Goal: Task Accomplishment & Management: Manage account settings

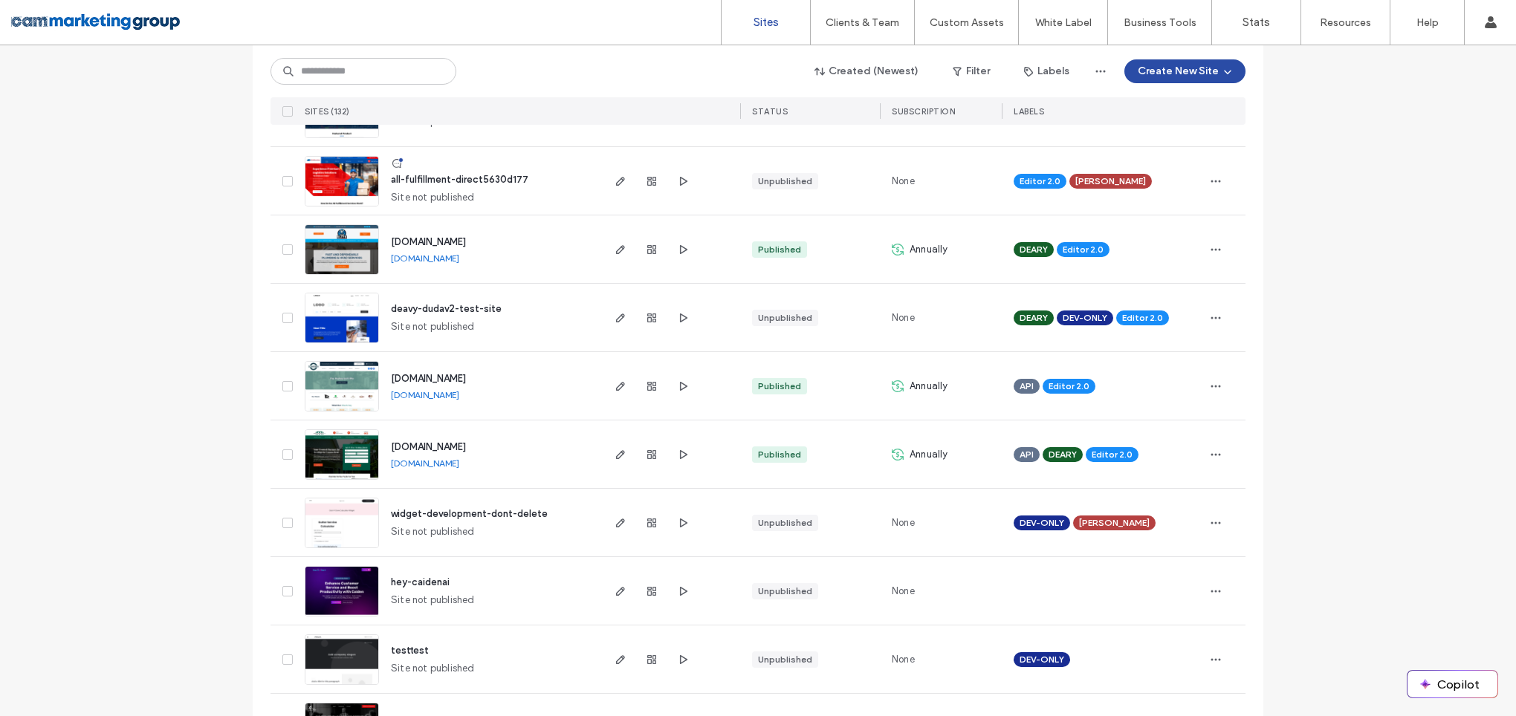
scroll to position [1708, 0]
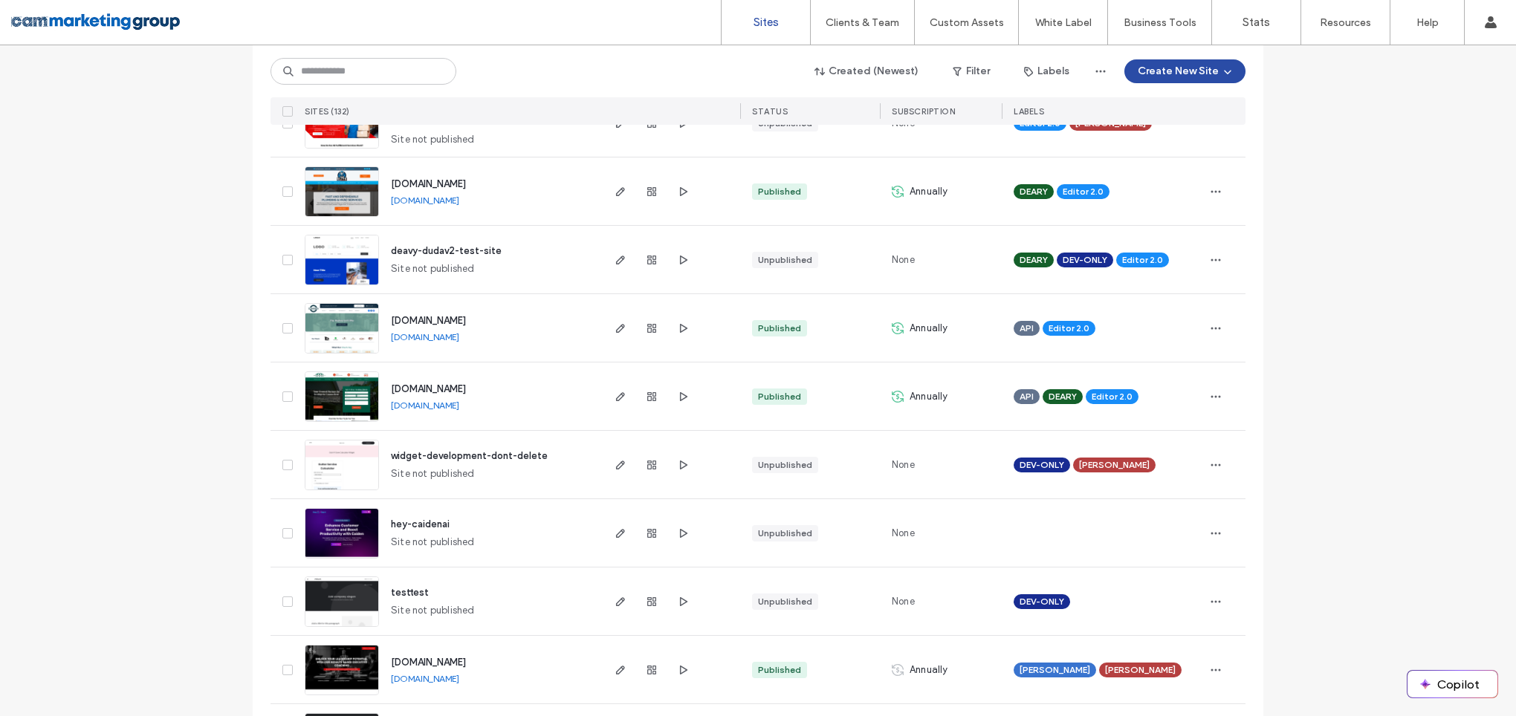
click at [1211, 537] on icon "button" at bounding box center [1216, 534] width 12 height 12
click at [1148, 375] on span "Duplicate Site" at bounding box center [1150, 372] width 64 height 15
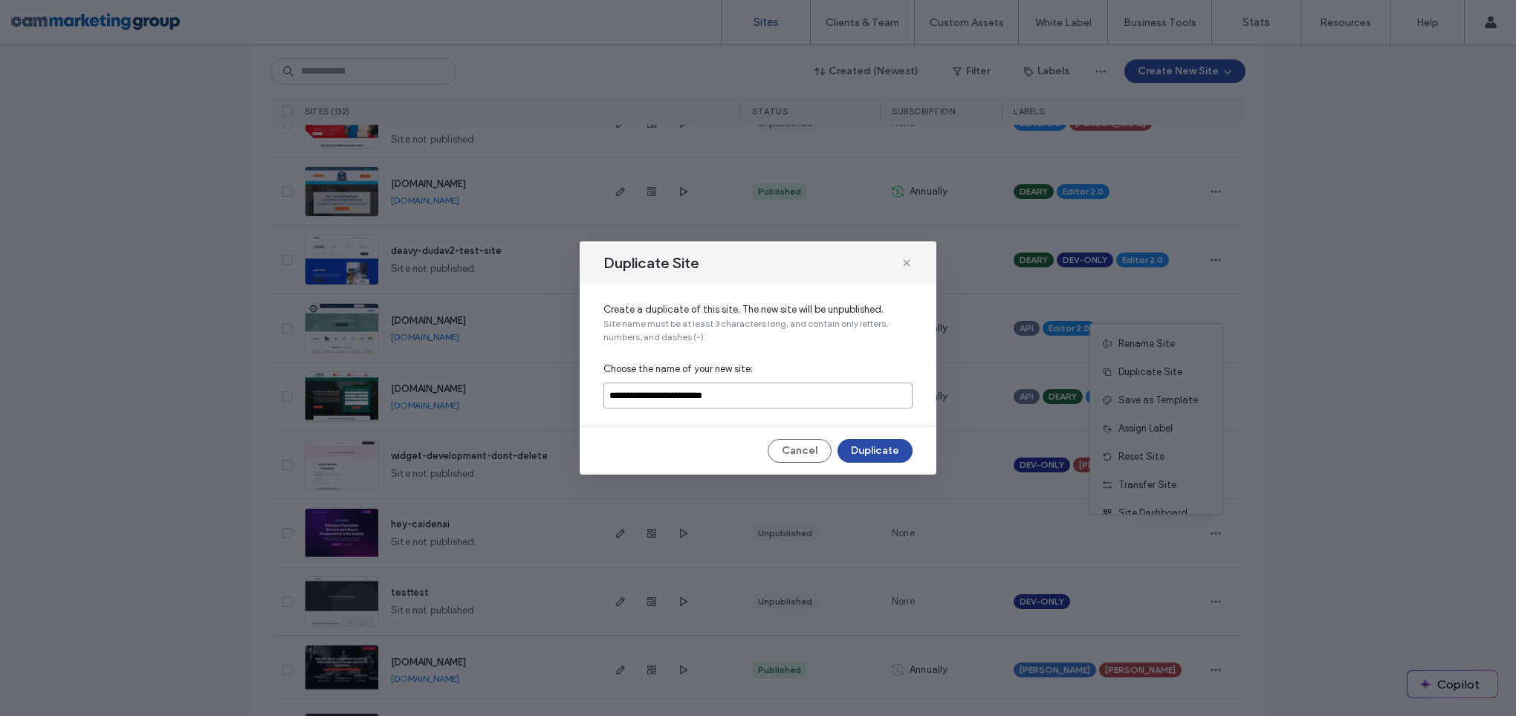
click at [736, 391] on input "**********" at bounding box center [757, 396] width 309 height 26
click at [899, 457] on button "Duplicate" at bounding box center [874, 451] width 75 height 24
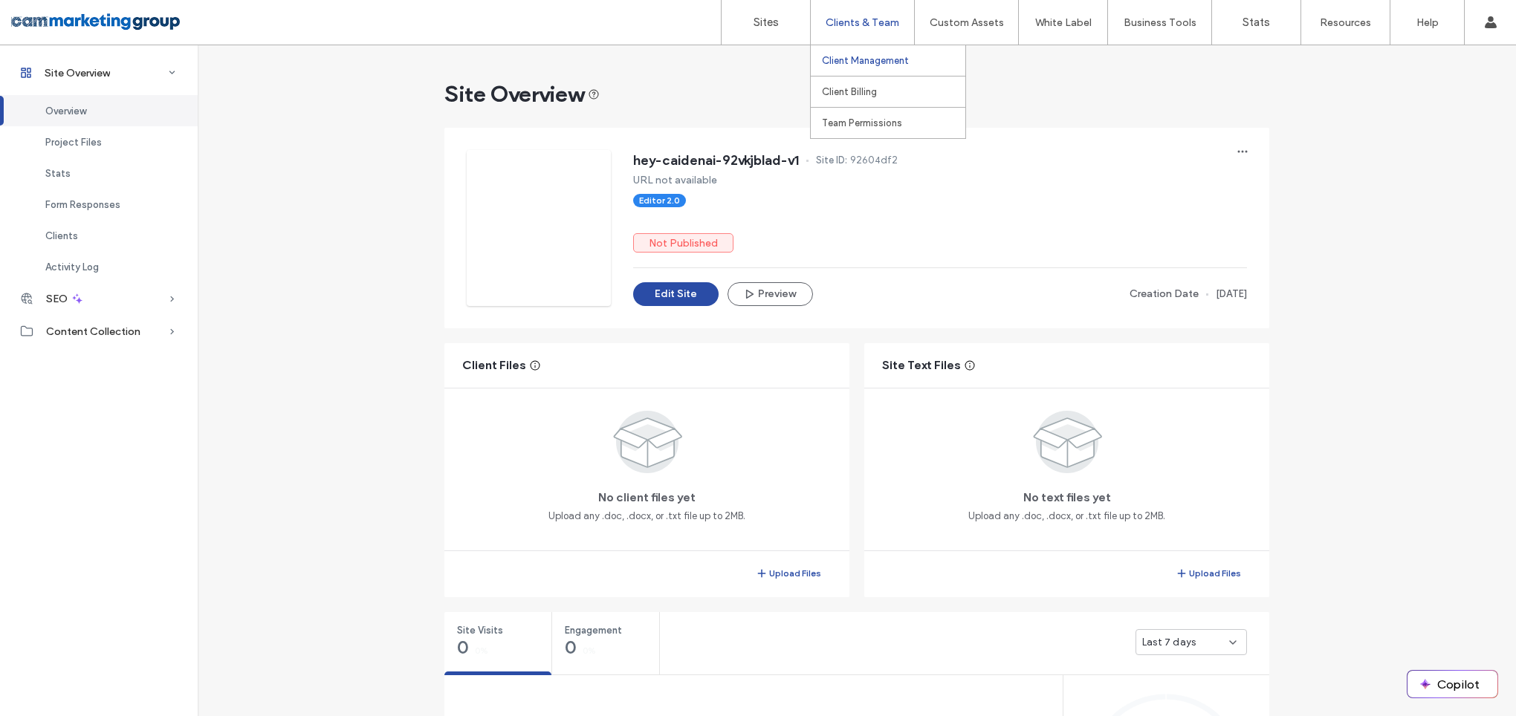
click at [869, 62] on label "Client Management" at bounding box center [865, 60] width 87 height 11
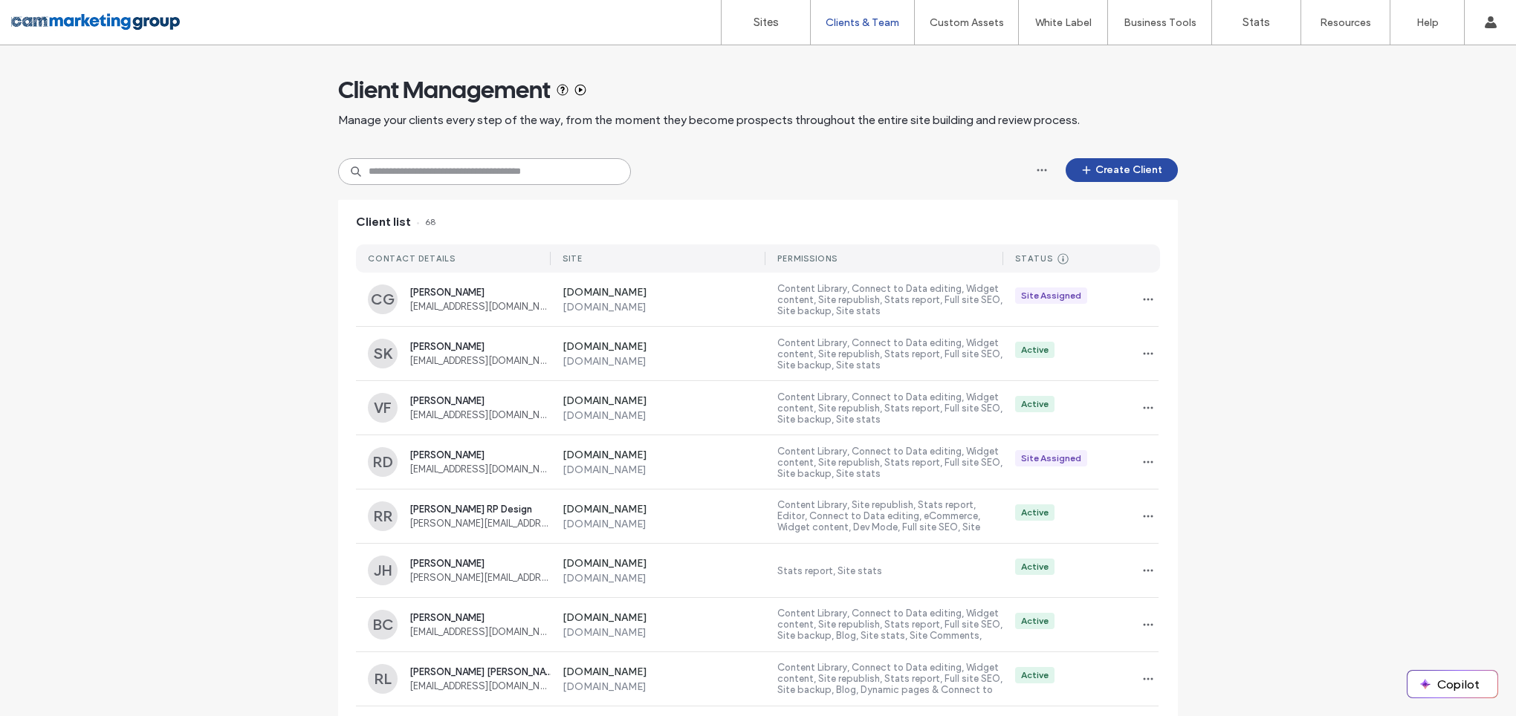
click at [483, 164] on input at bounding box center [484, 171] width 293 height 27
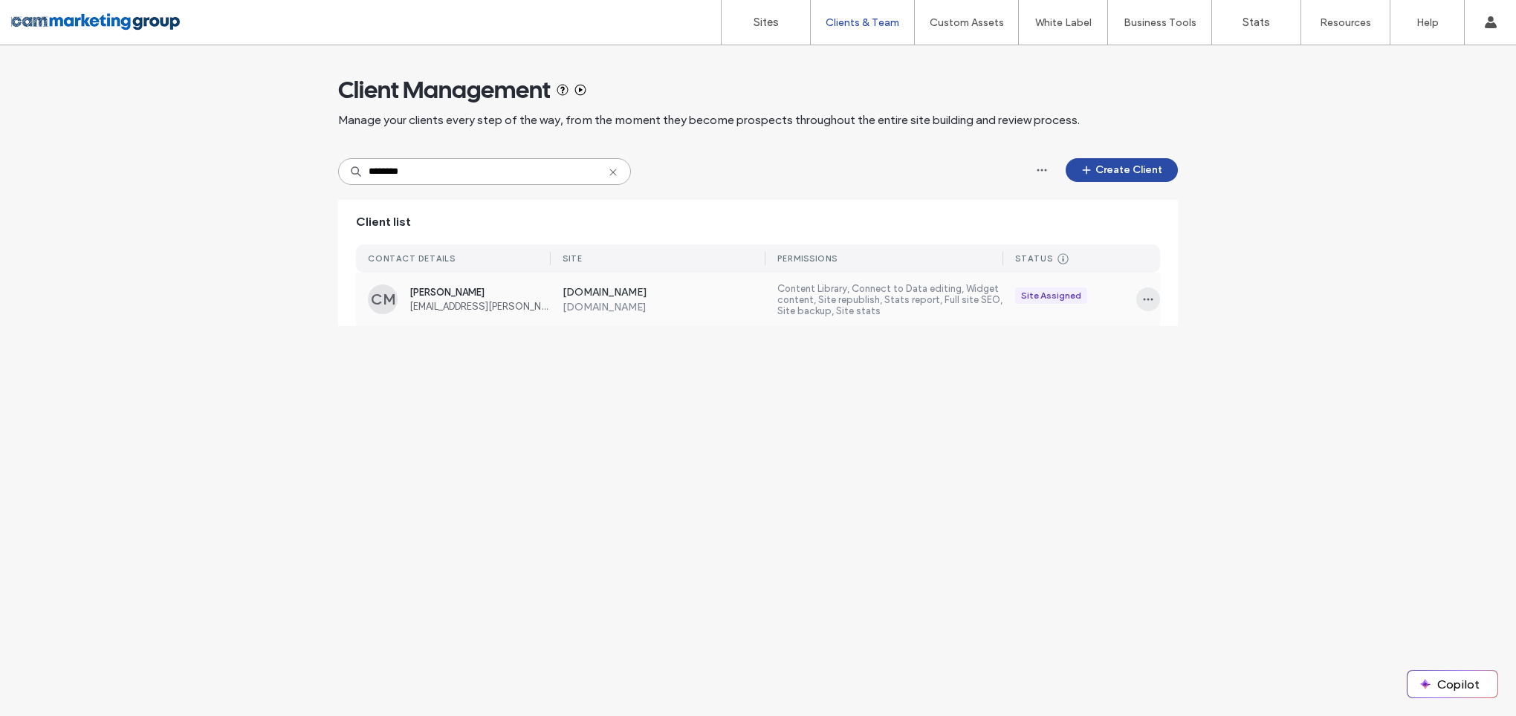
type input "********"
click at [1150, 296] on icon "button" at bounding box center [1148, 300] width 12 height 12
click at [1205, 331] on span "Sites & Permissions" at bounding box center [1209, 338] width 84 height 15
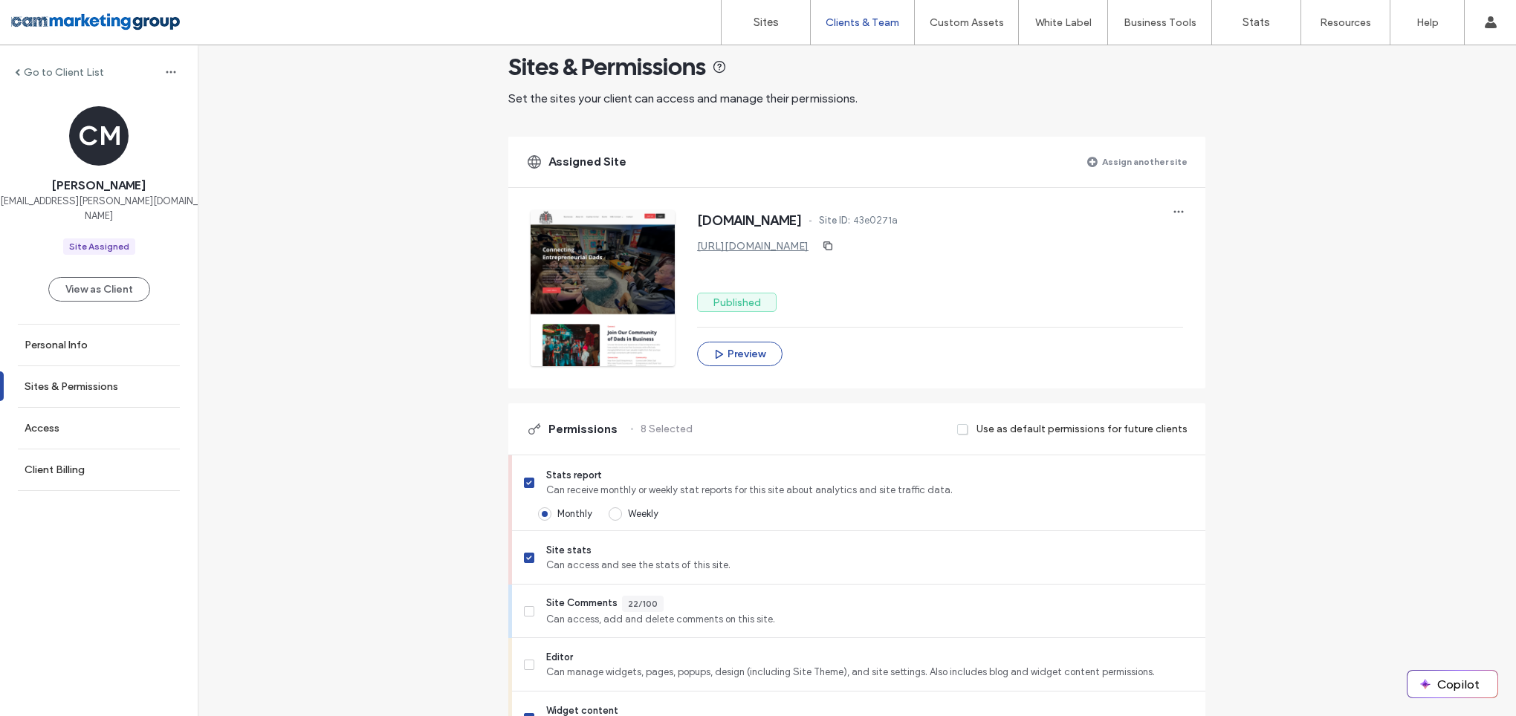
scroll to position [13, 0]
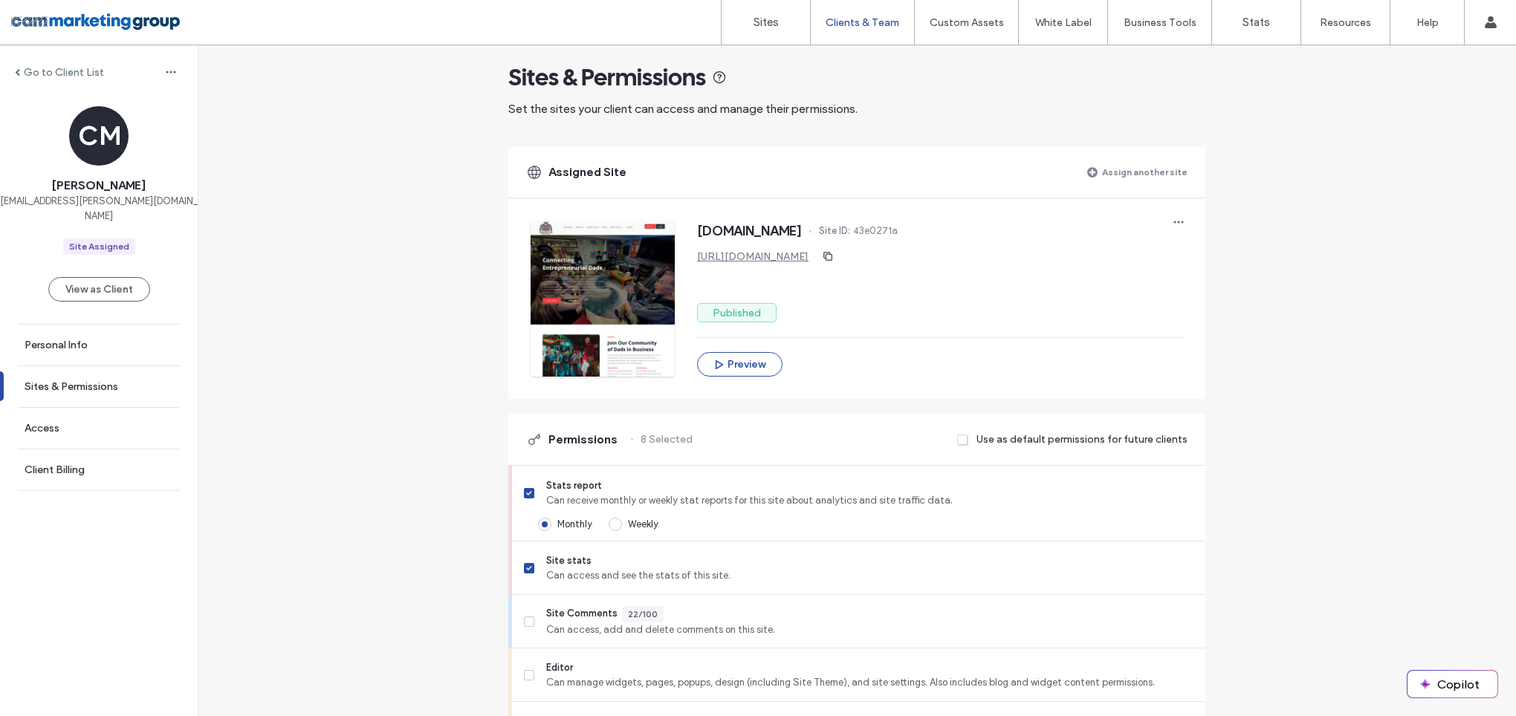
click at [1156, 172] on label "Assign another site" at bounding box center [1144, 172] width 85 height 26
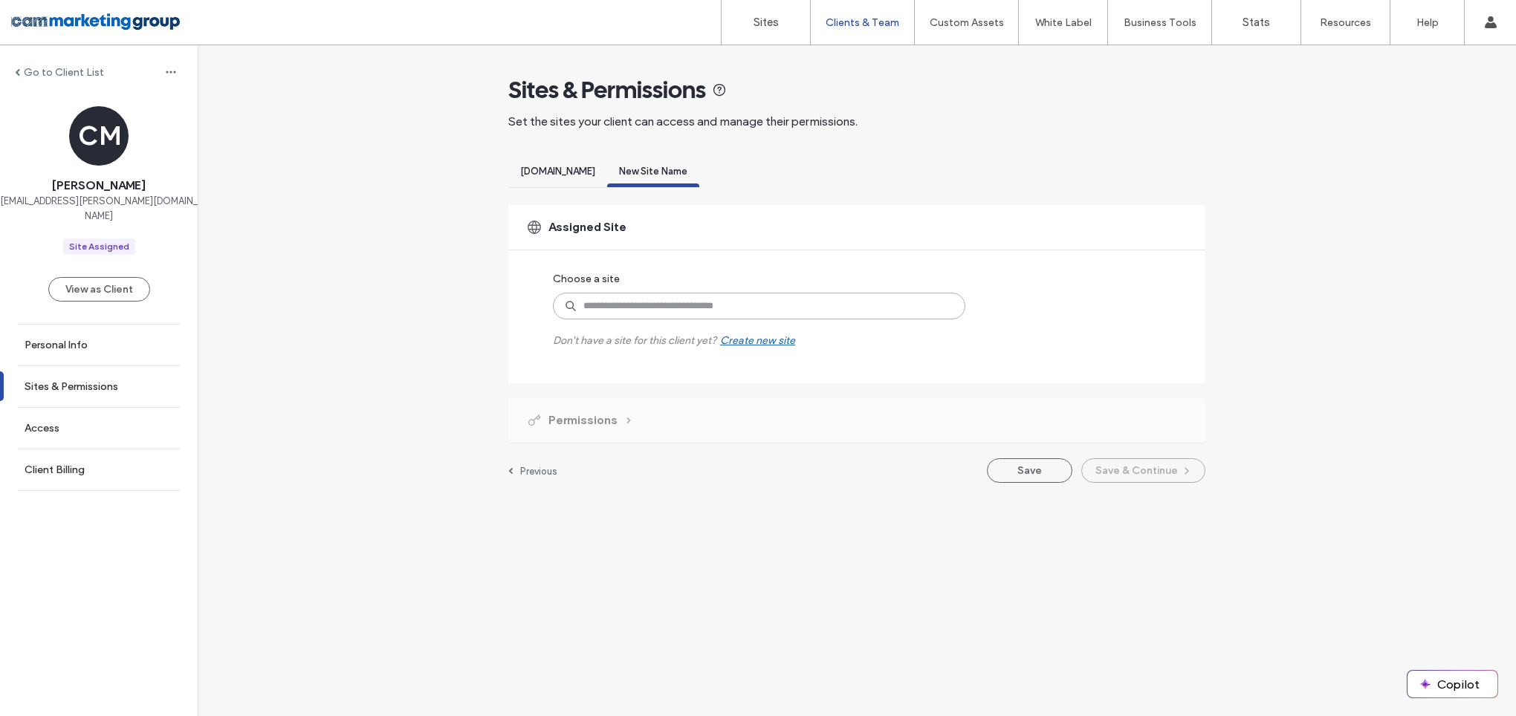
click at [706, 309] on input at bounding box center [759, 306] width 412 height 27
type input "***"
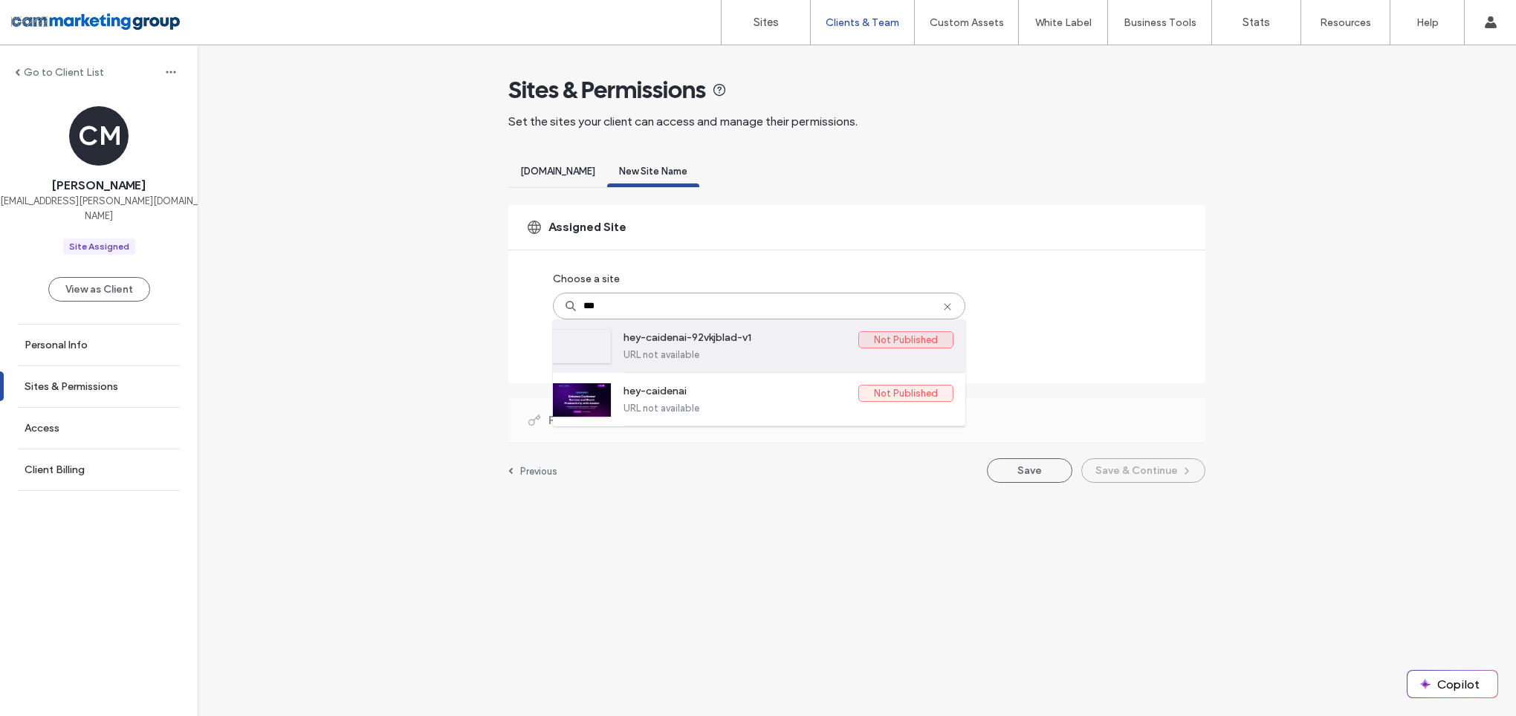
click at [758, 344] on label "hey-caidenai-92vkjblad-v1" at bounding box center [740, 340] width 235 height 18
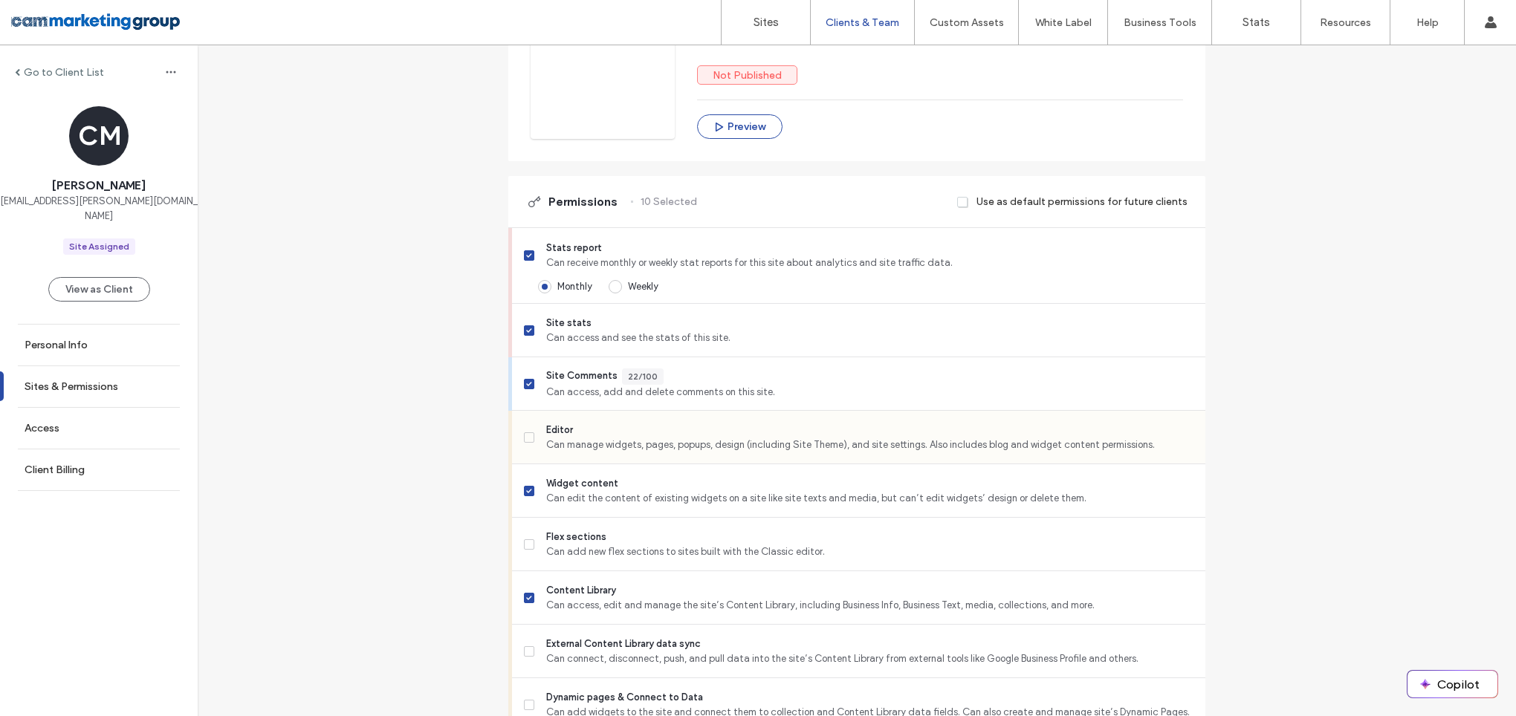
scroll to position [322, 0]
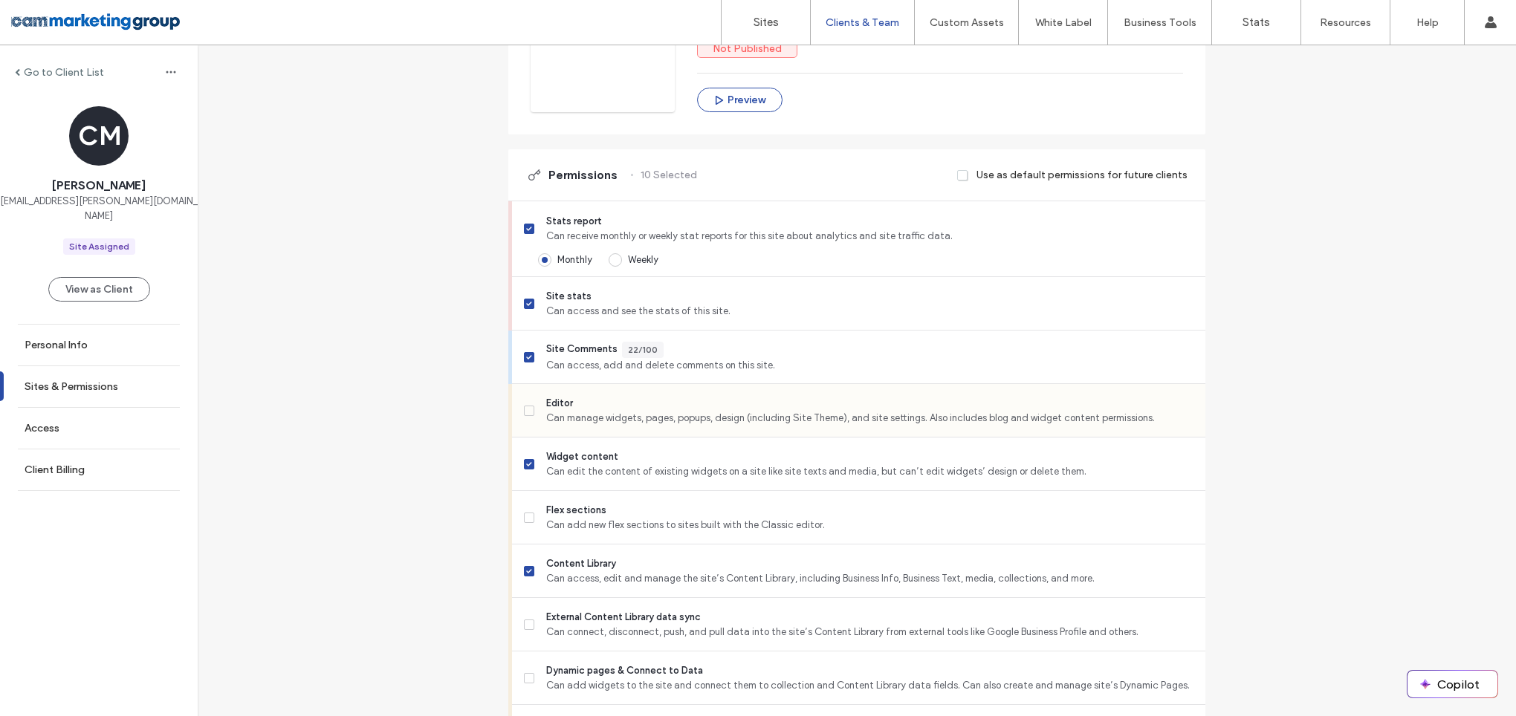
click at [645, 412] on span "Can manage widgets, pages, popups, design (including Site Theme), and site sett…" at bounding box center [869, 418] width 647 height 15
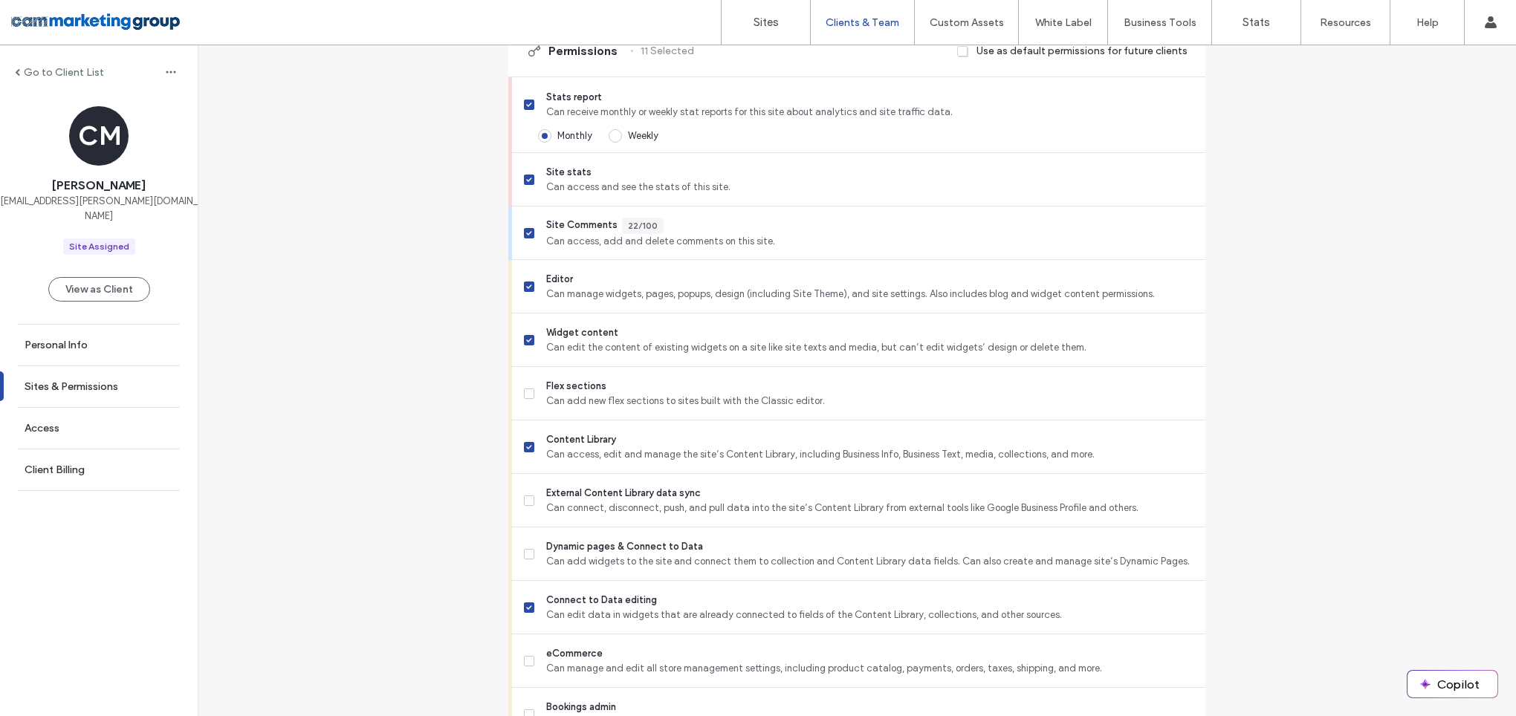
scroll to position [256, 0]
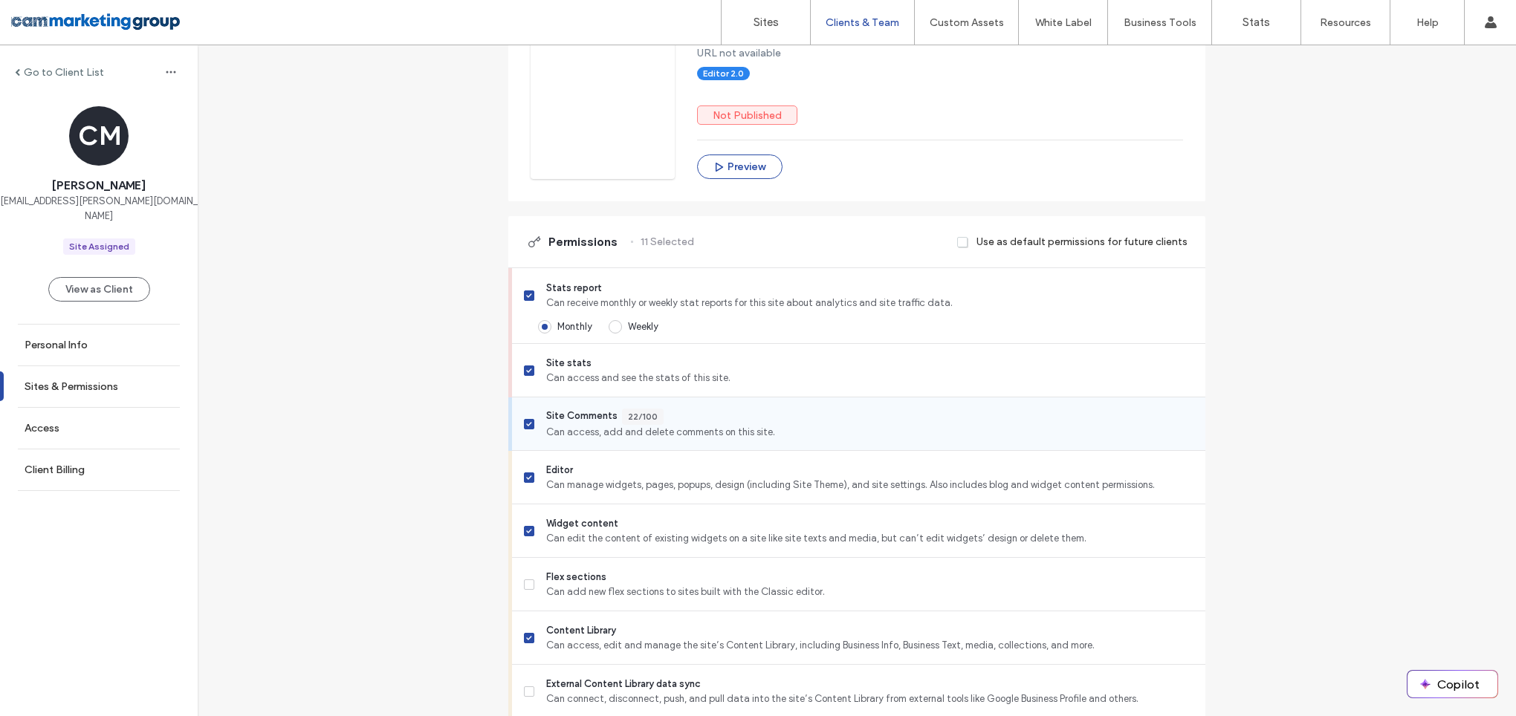
click at [526, 422] on icon at bounding box center [529, 424] width 6 height 4
click at [524, 426] on span at bounding box center [529, 424] width 10 height 10
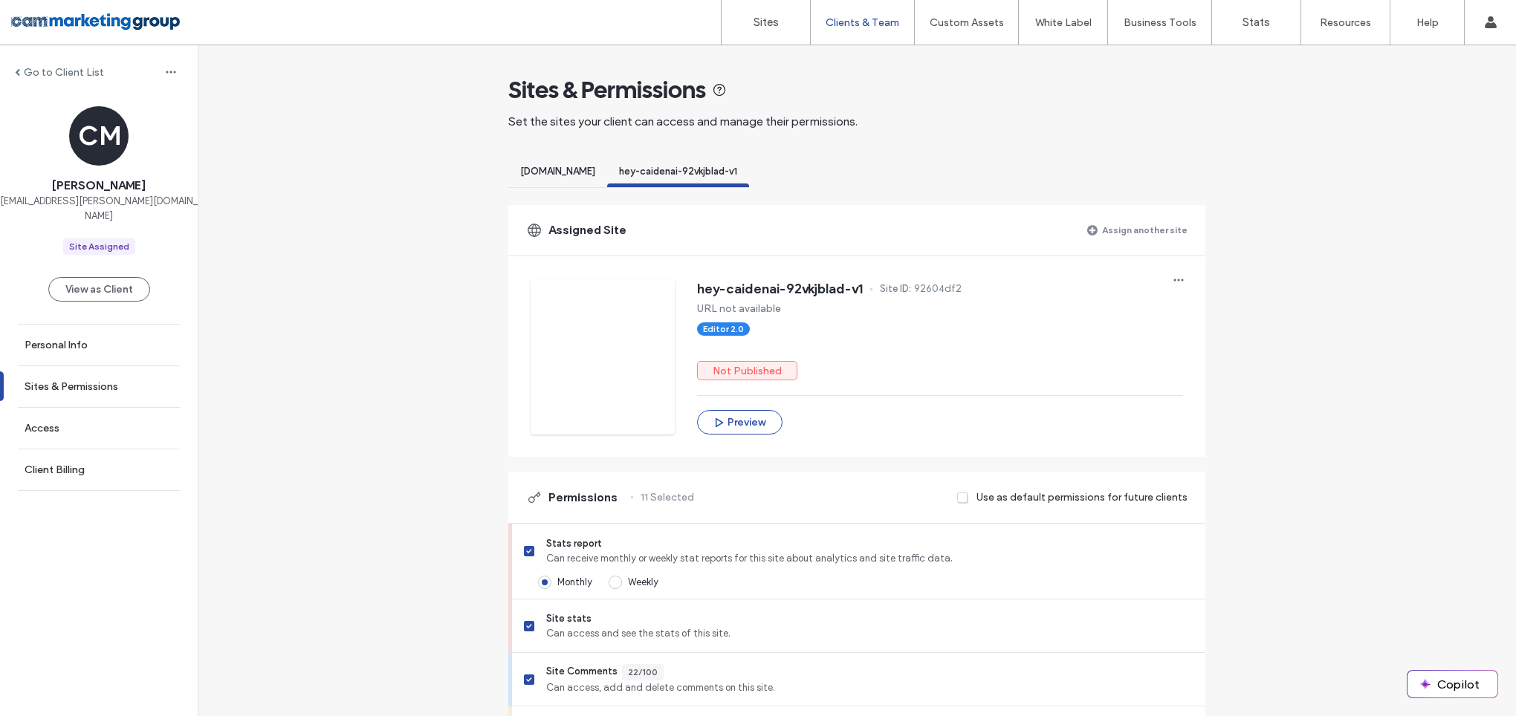
scroll to position [1221, 0]
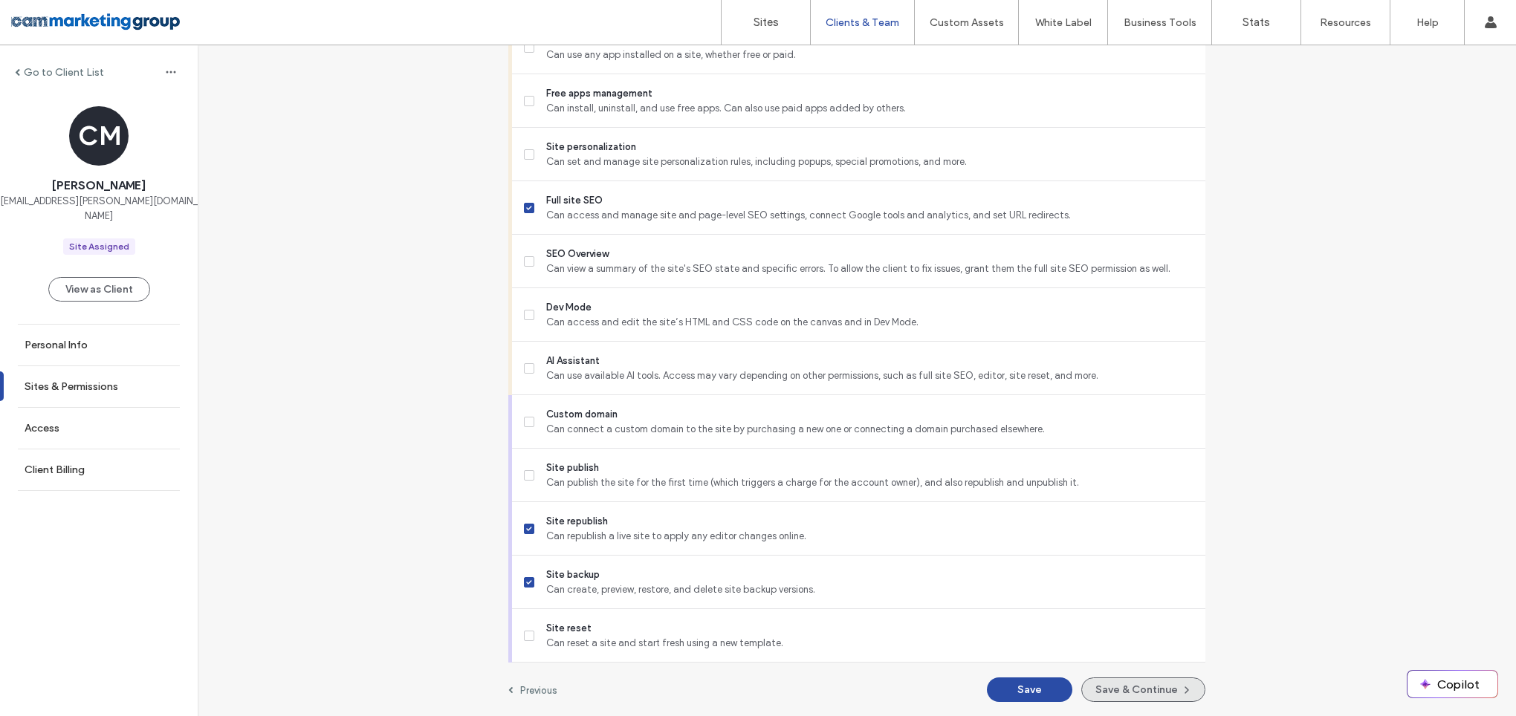
click at [1145, 696] on button "Save & Continue" at bounding box center [1143, 690] width 124 height 25
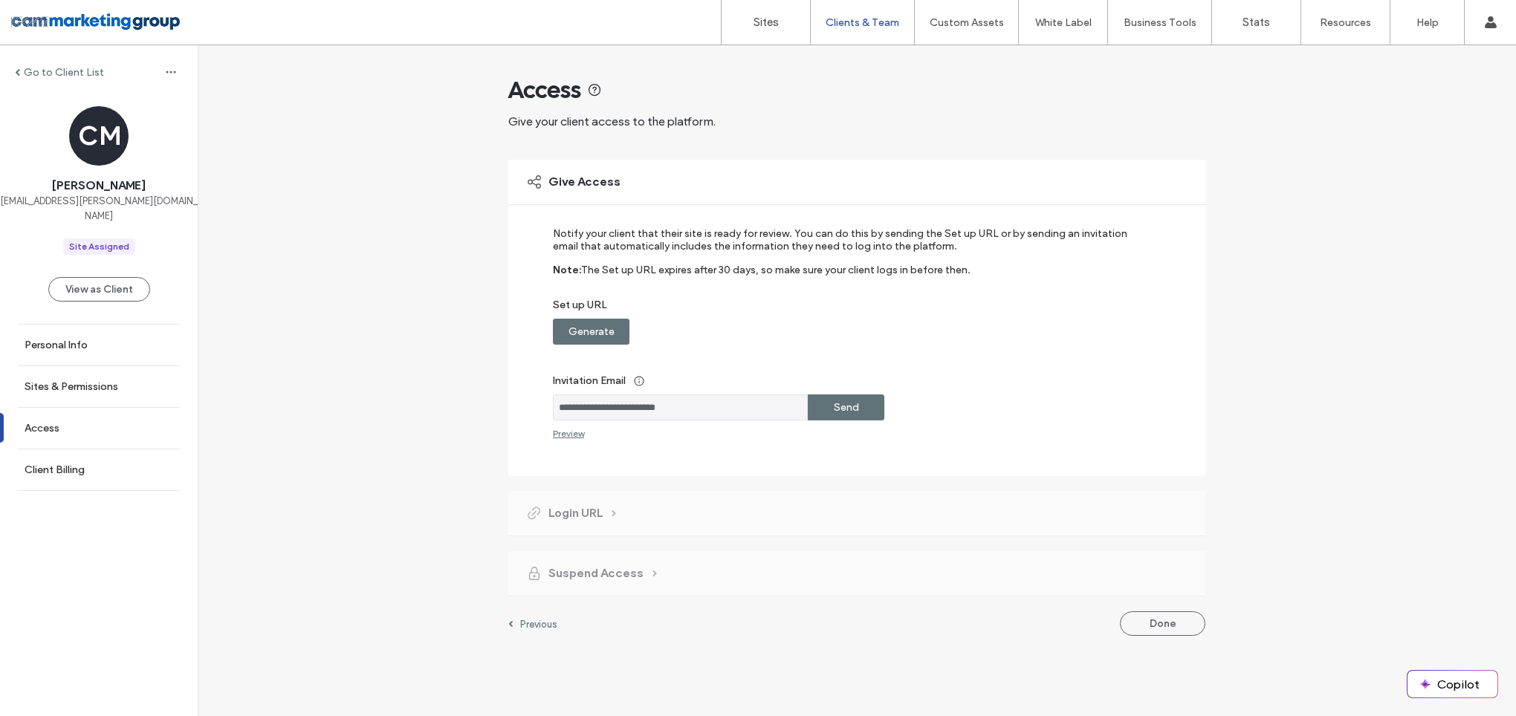
click at [593, 323] on label "Generate" at bounding box center [591, 331] width 46 height 27
click at [854, 322] on label "Copy" at bounding box center [846, 331] width 27 height 27
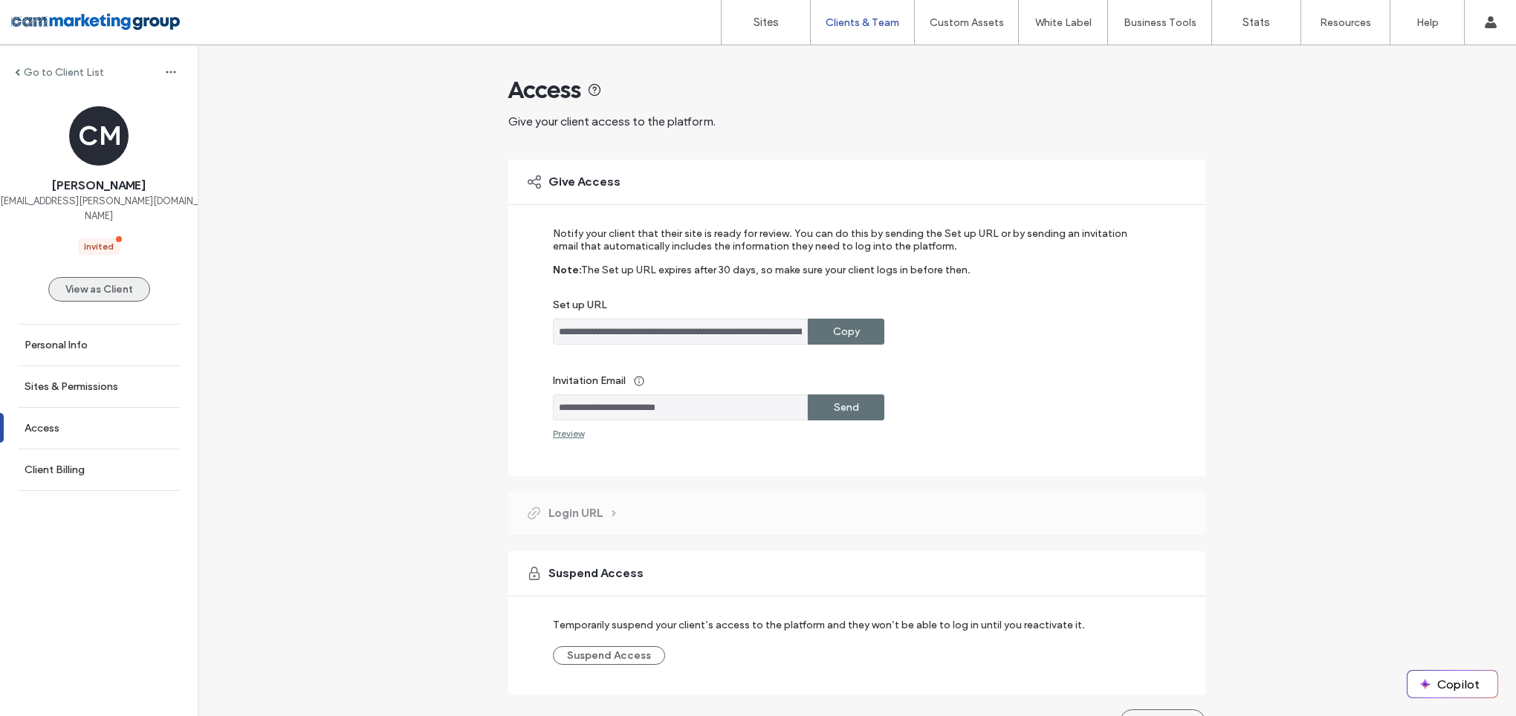
click at [112, 277] on button "View as Client" at bounding box center [99, 289] width 102 height 25
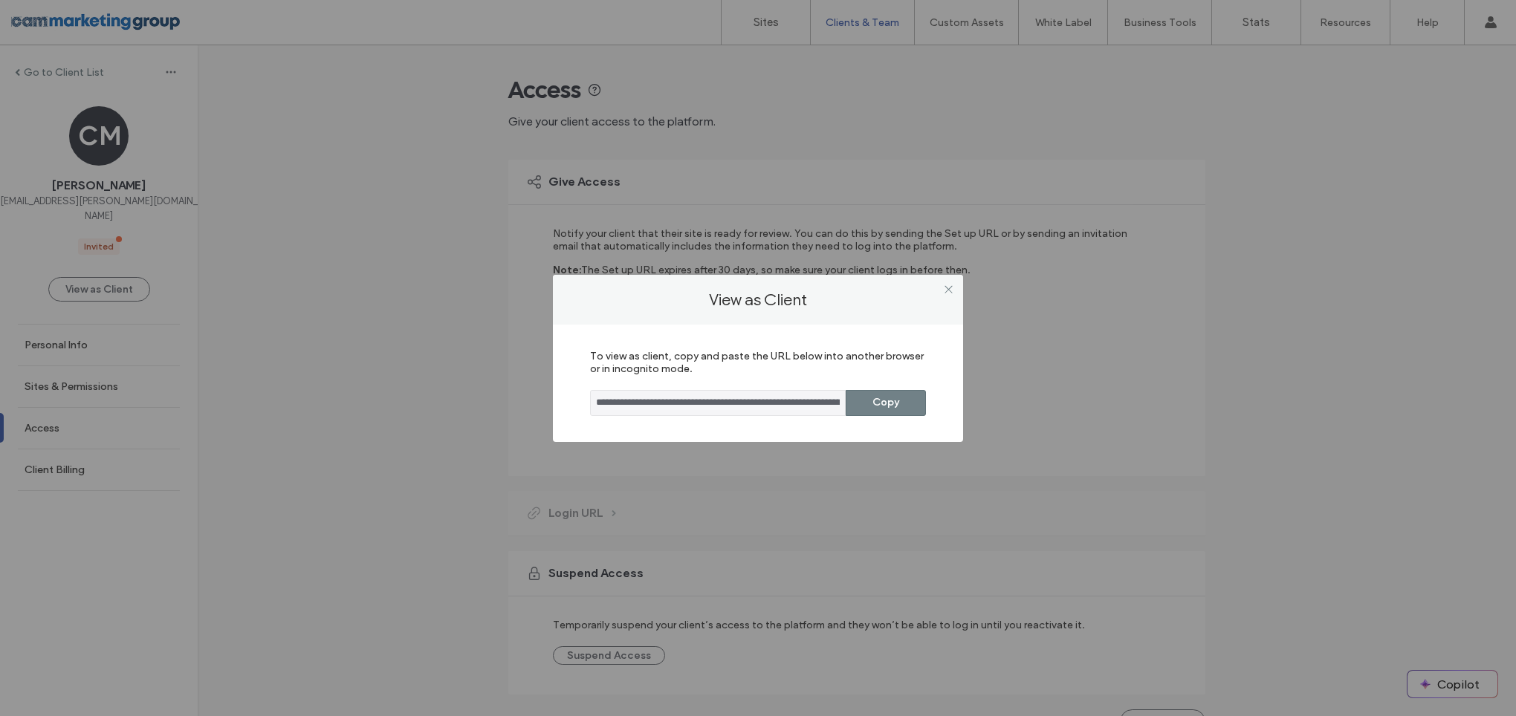
click at [905, 392] on button "Copy" at bounding box center [886, 403] width 80 height 26
click at [946, 284] on icon at bounding box center [948, 289] width 11 height 11
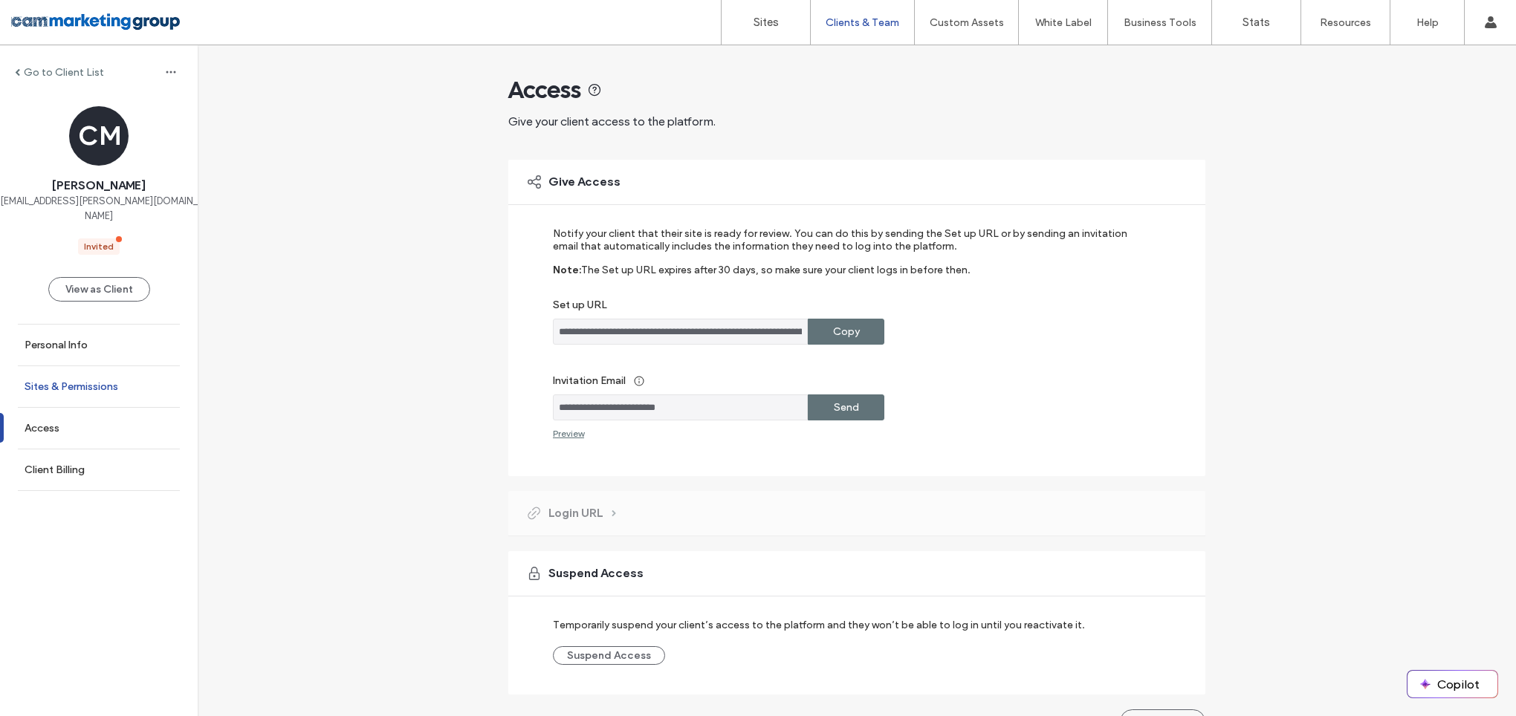
click at [69, 380] on label "Sites & Permissions" at bounding box center [72, 386] width 94 height 13
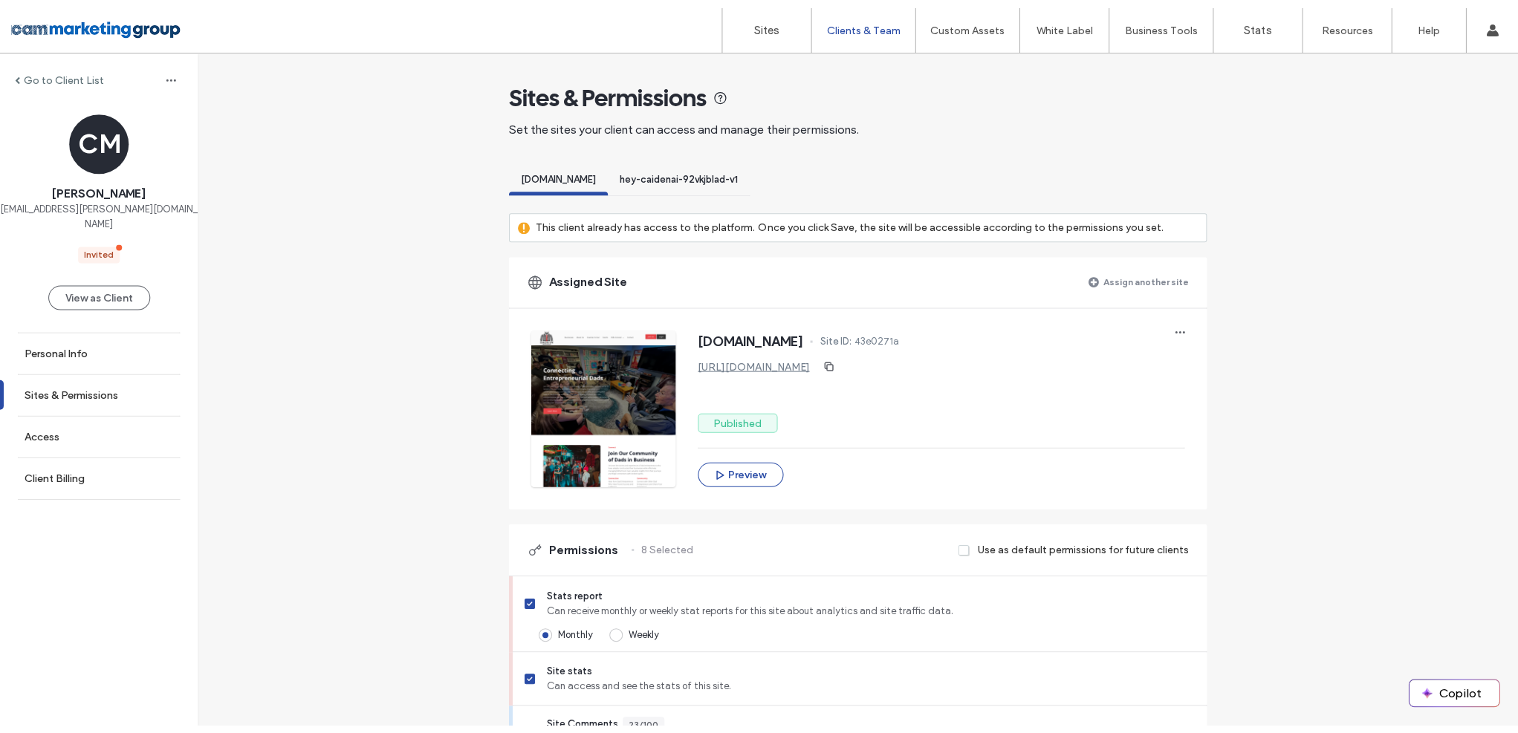
scroll to position [10, 0]
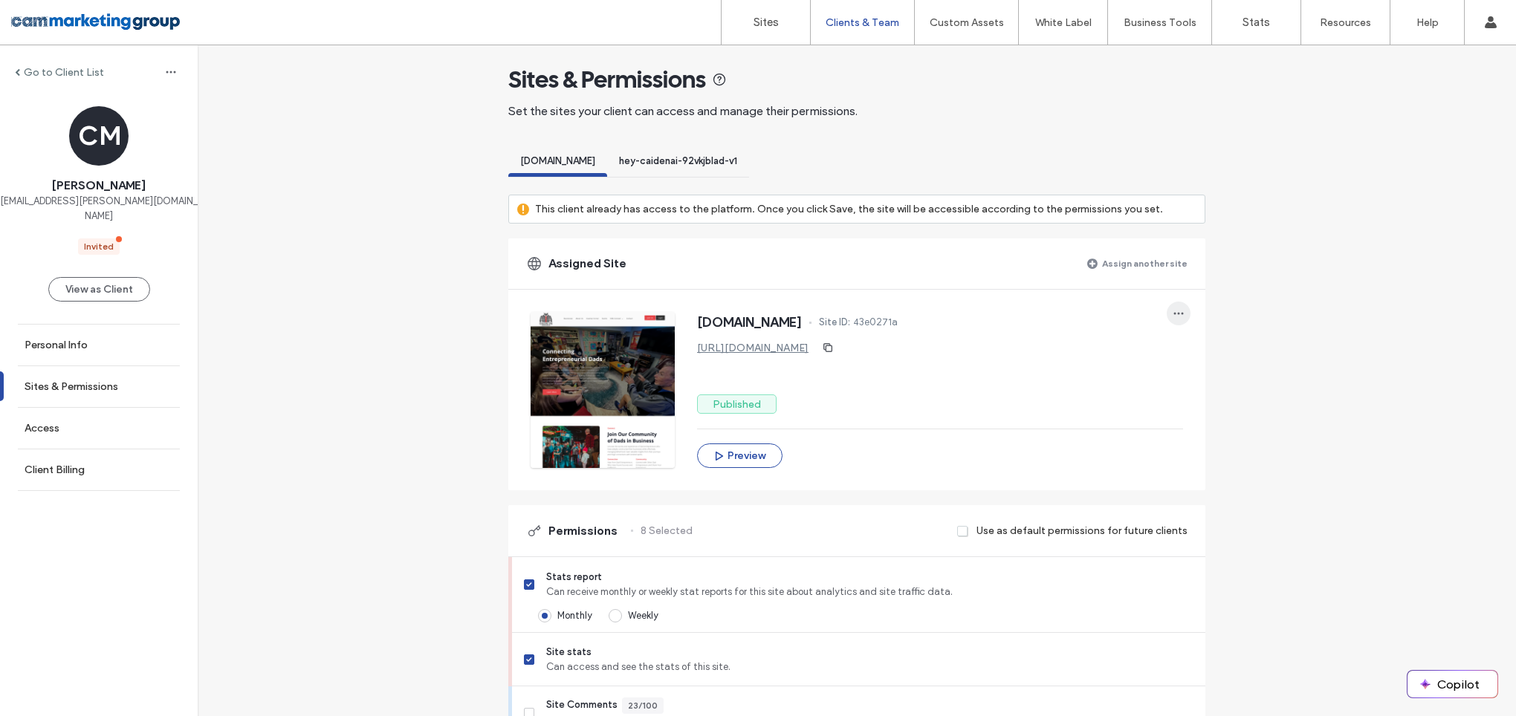
click at [1173, 317] on icon "button" at bounding box center [1179, 314] width 12 height 12
click at [1212, 351] on span "Unassign site" at bounding box center [1221, 352] width 59 height 15
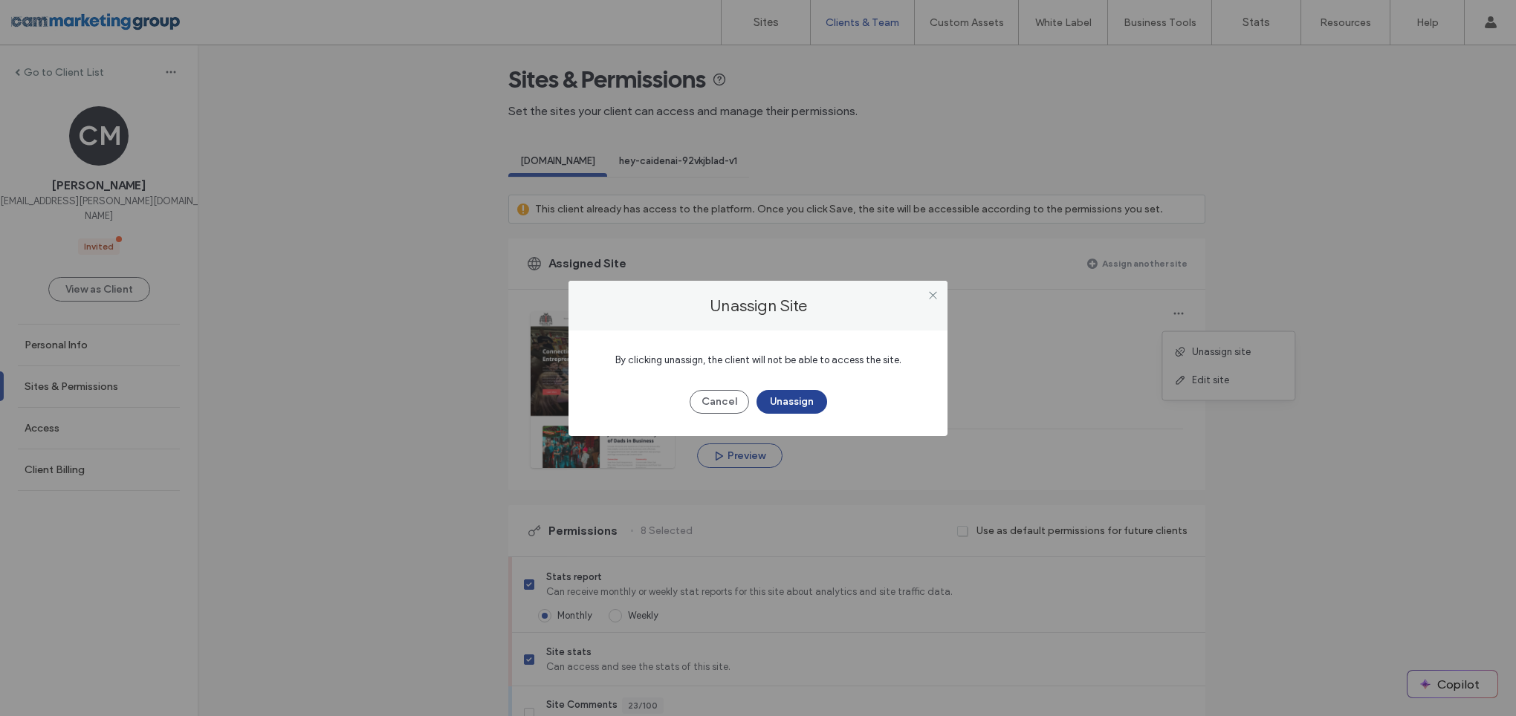
click at [799, 396] on button "Unassign" at bounding box center [791, 402] width 71 height 24
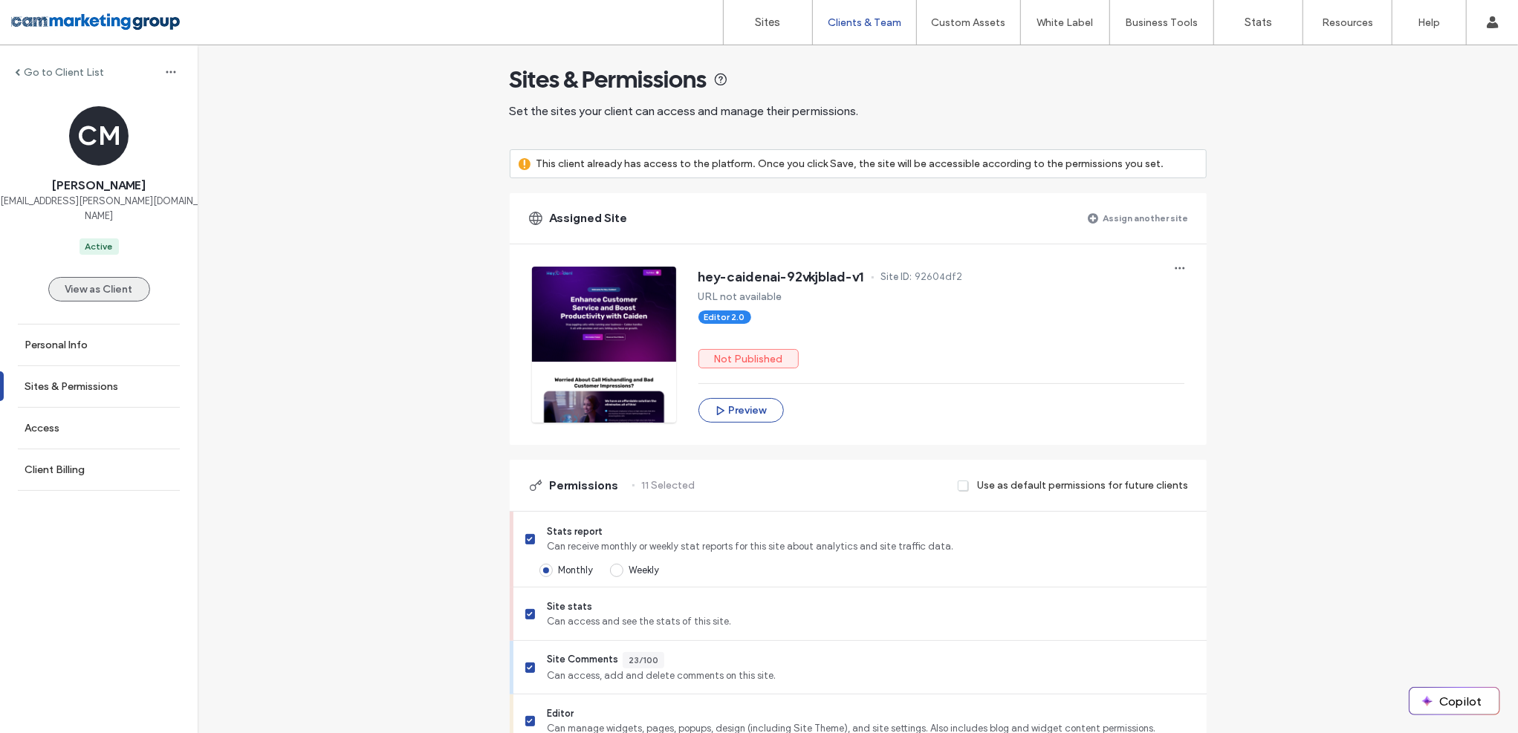
click at [111, 280] on button "View as Client" at bounding box center [99, 289] width 102 height 25
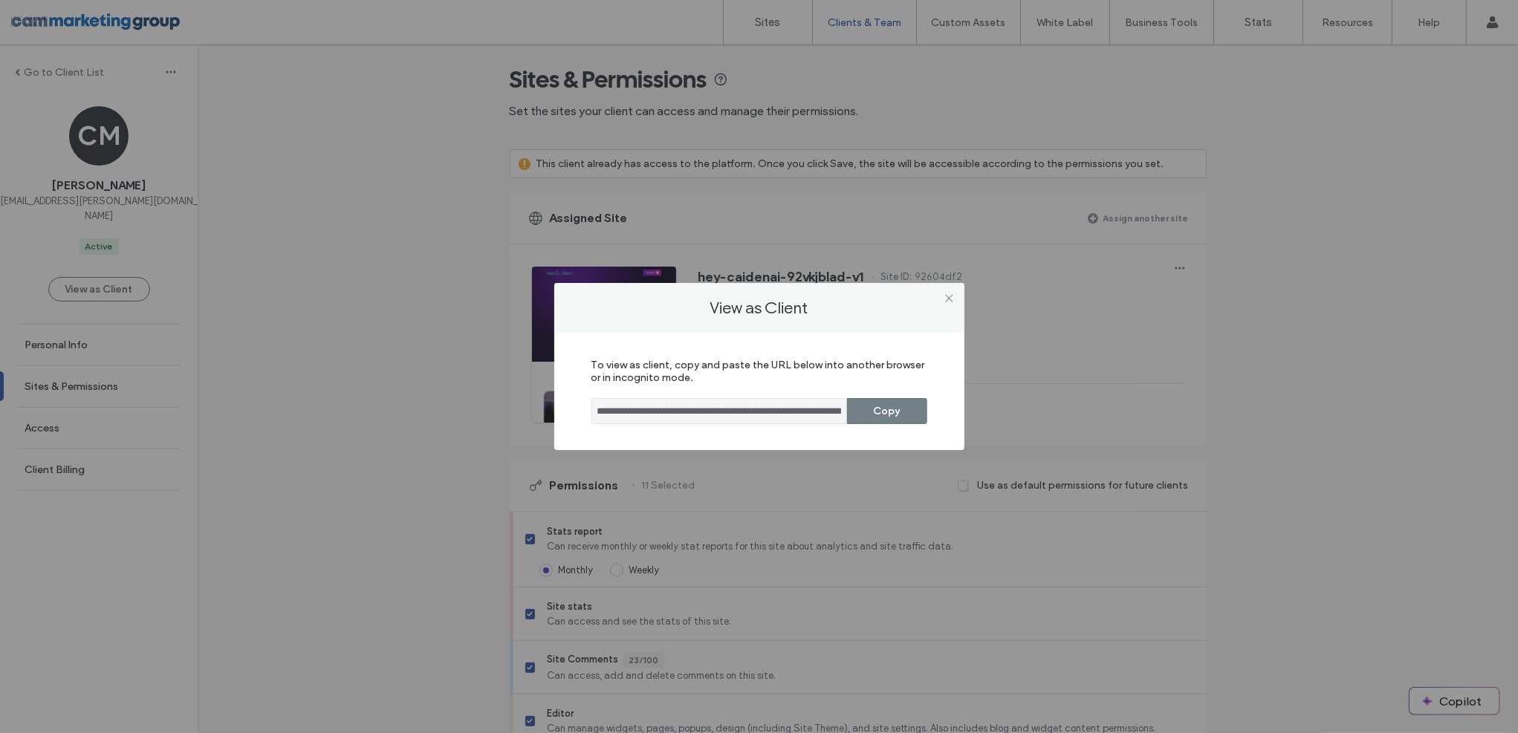
click at [904, 412] on button "Copy" at bounding box center [887, 411] width 80 height 26
click at [956, 301] on div at bounding box center [950, 298] width 22 height 22
click at [953, 299] on icon at bounding box center [949, 298] width 11 height 11
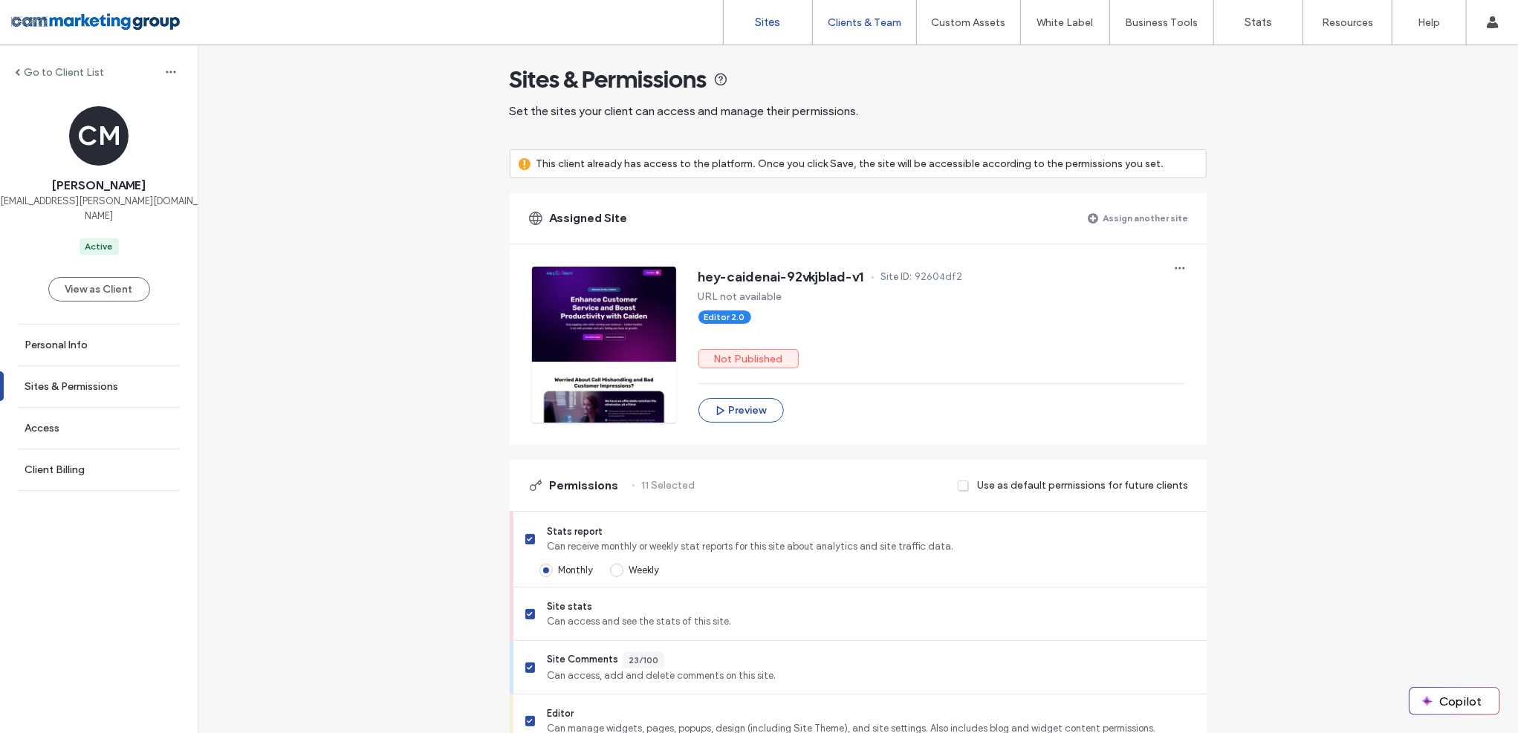
click at [778, 13] on link "Sites" at bounding box center [768, 22] width 88 height 45
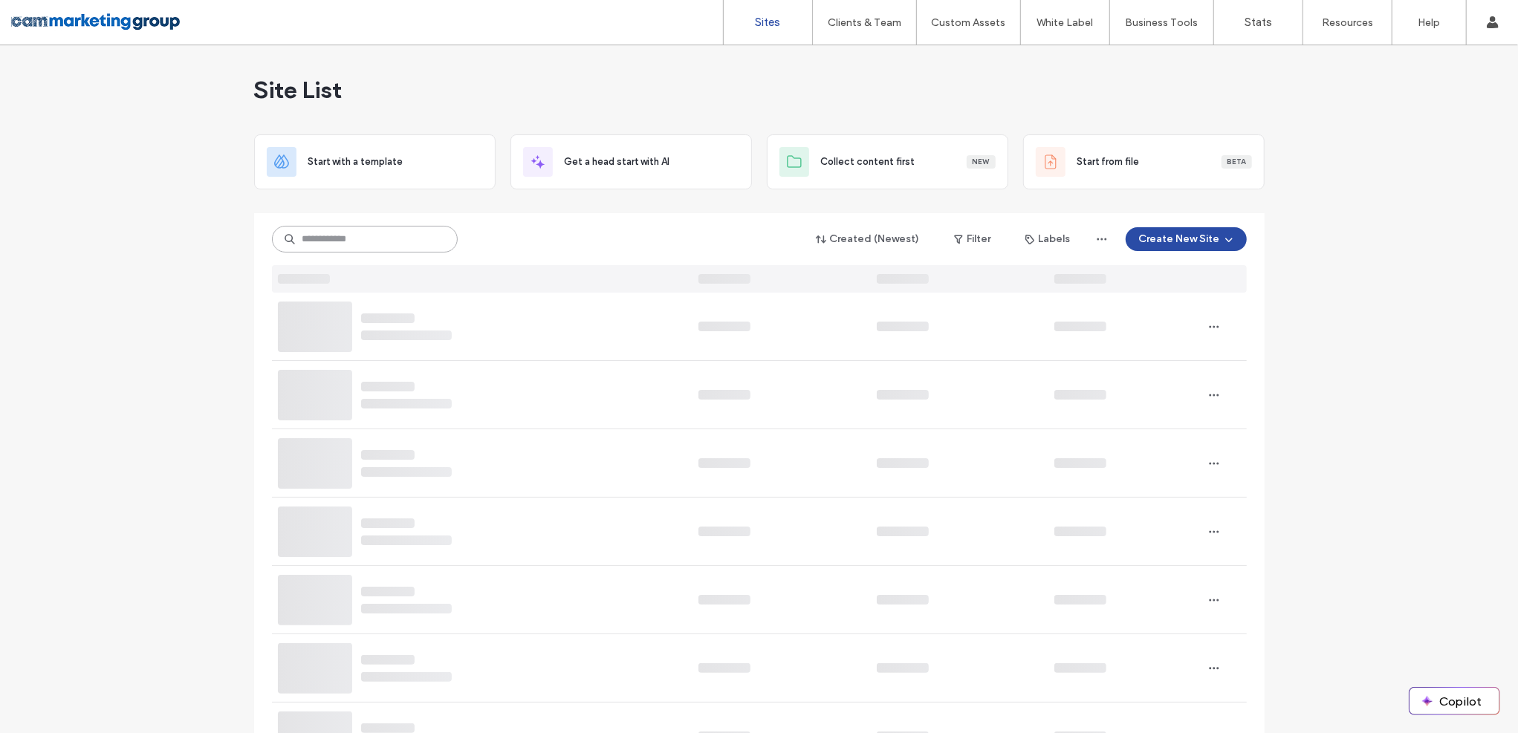
click at [368, 241] on input at bounding box center [365, 239] width 186 height 27
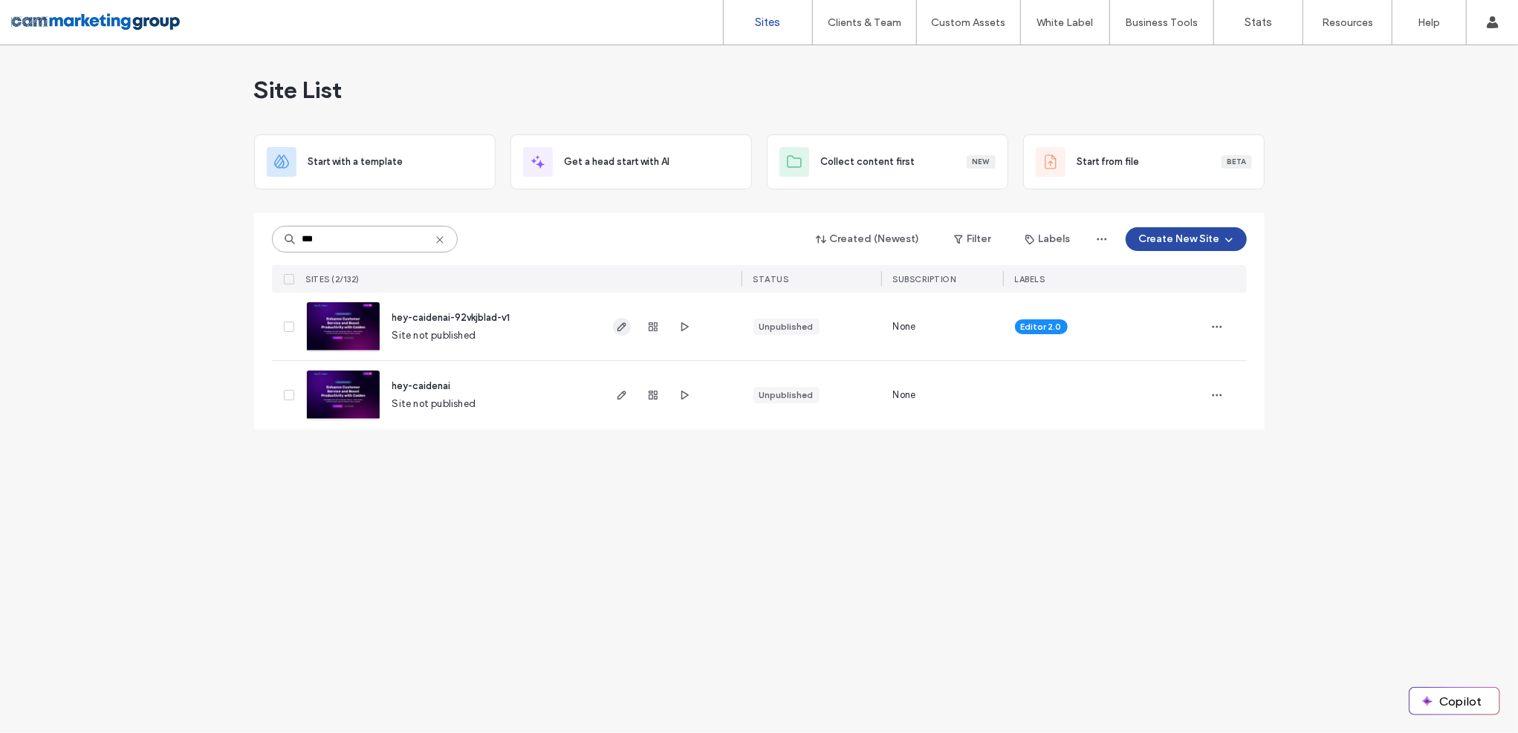
type input "***"
click at [629, 325] on span "button" at bounding box center [622, 327] width 18 height 18
